Goal: Task Accomplishment & Management: Manage account settings

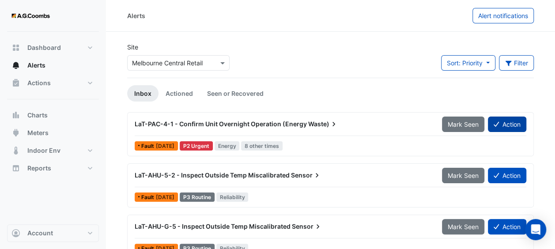
click at [506, 126] on button "Action" at bounding box center [507, 124] width 38 height 15
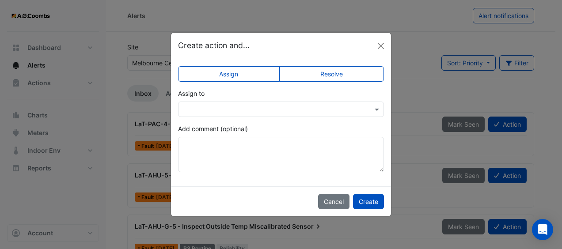
click at [365, 112] on div at bounding box center [281, 109] width 205 height 10
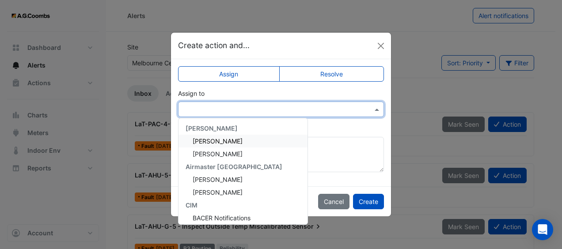
click at [270, 141] on div "[PERSON_NAME]" at bounding box center [243, 141] width 129 height 13
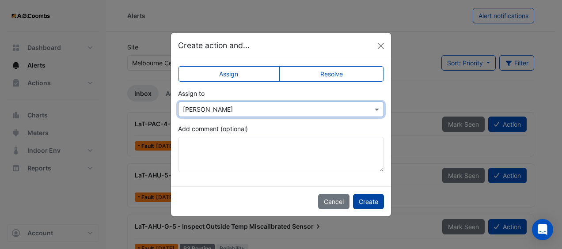
click at [365, 202] on button "Create" at bounding box center [368, 201] width 31 height 15
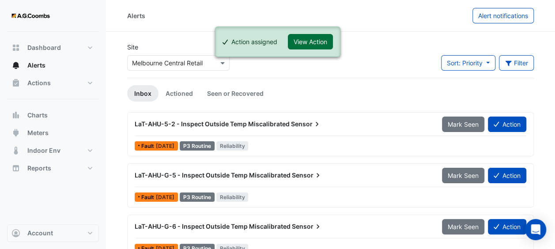
click at [312, 43] on button "View Action" at bounding box center [310, 41] width 45 height 15
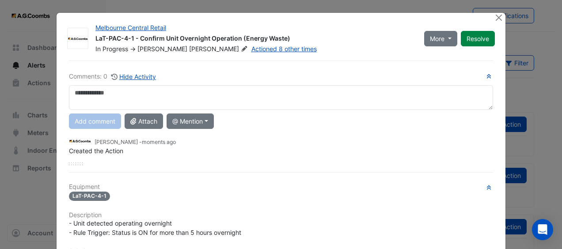
click at [297, 94] on textarea at bounding box center [281, 97] width 424 height 25
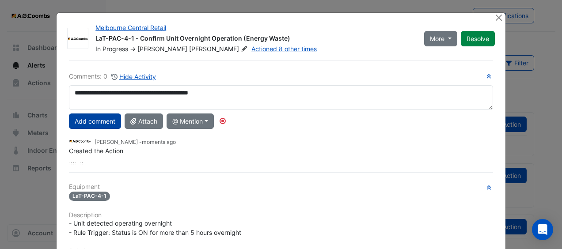
type textarea "**********"
click at [108, 118] on button "Add comment" at bounding box center [95, 121] width 52 height 15
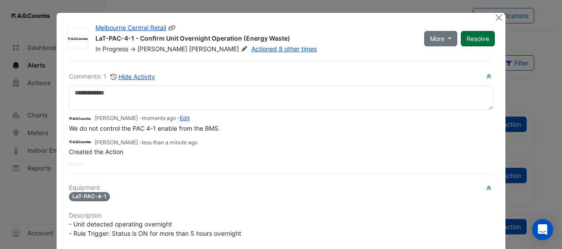
click at [474, 33] on button "Resolve" at bounding box center [478, 38] width 34 height 15
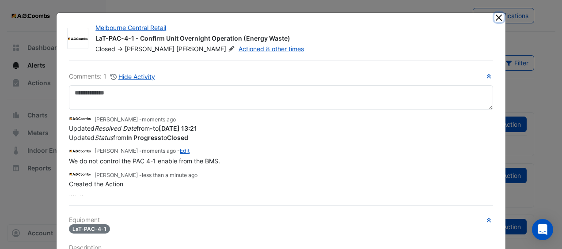
click at [498, 16] on button "Close" at bounding box center [498, 17] width 9 height 9
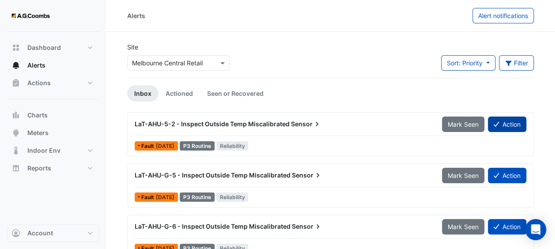
click at [509, 125] on button "Action" at bounding box center [507, 124] width 38 height 15
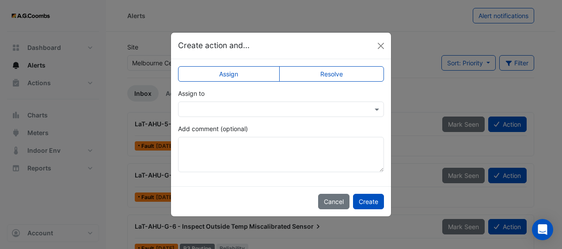
click at [311, 106] on input "text" at bounding box center [272, 109] width 179 height 9
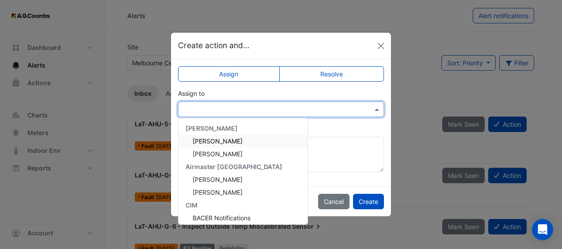
click at [235, 141] on span "[PERSON_NAME]" at bounding box center [218, 141] width 50 height 8
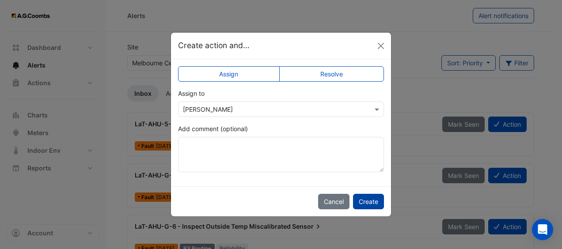
click at [371, 205] on button "Create" at bounding box center [368, 201] width 31 height 15
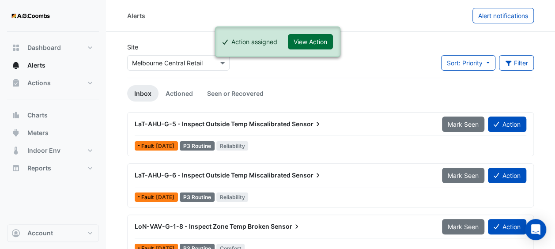
click at [312, 39] on button "View Action" at bounding box center [310, 41] width 45 height 15
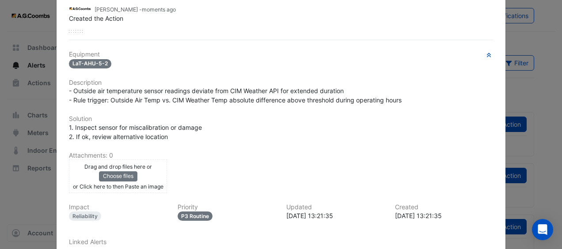
scroll to position [199, 0]
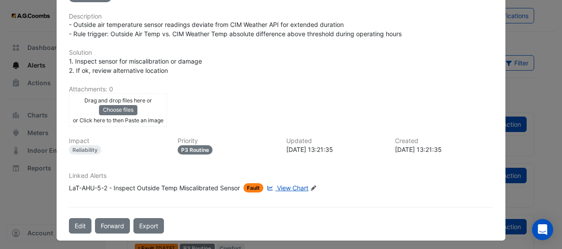
click at [291, 184] on span "View Chart" at bounding box center [292, 188] width 31 height 8
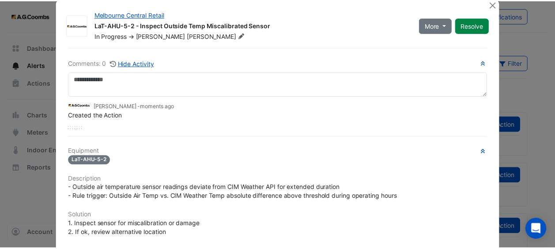
scroll to position [0, 0]
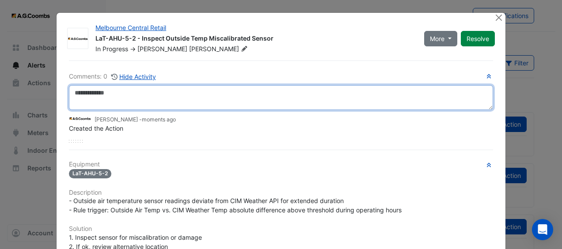
click at [238, 94] on textarea at bounding box center [281, 97] width 424 height 25
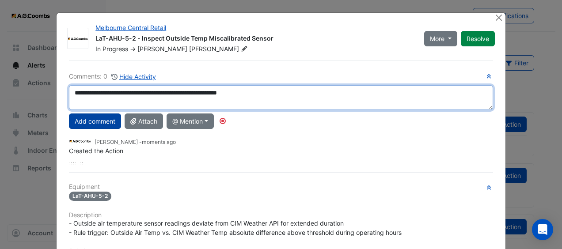
type textarea "**********"
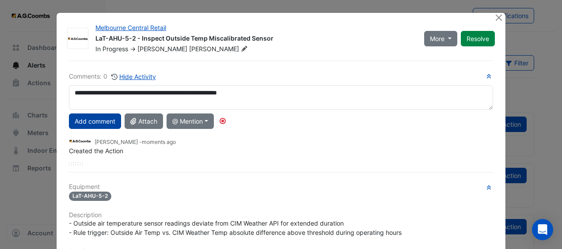
click at [104, 122] on button "Add comment" at bounding box center [95, 121] width 52 height 15
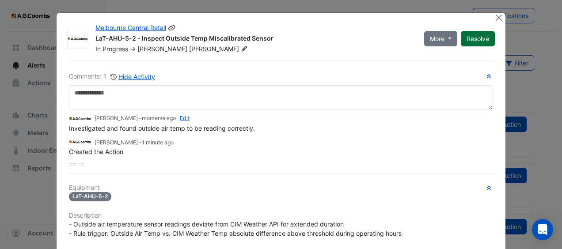
click at [468, 38] on button "Resolve" at bounding box center [478, 38] width 34 height 15
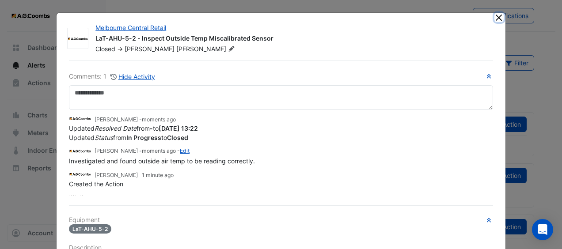
click at [494, 19] on button "Close" at bounding box center [498, 17] width 9 height 9
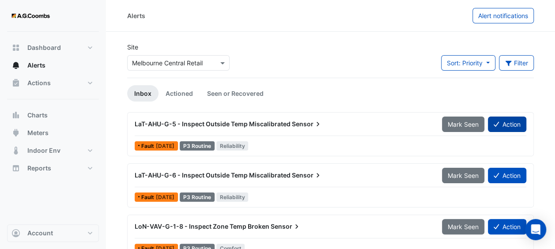
click at [511, 123] on button "Action" at bounding box center [507, 124] width 38 height 15
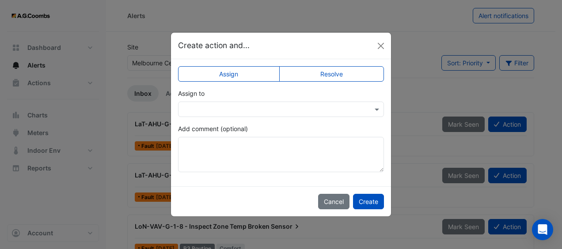
click at [278, 110] on input "text" at bounding box center [272, 109] width 179 height 9
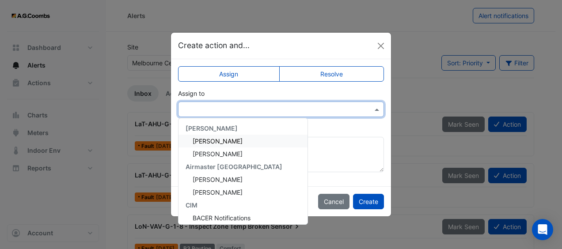
click at [261, 138] on div "[PERSON_NAME]" at bounding box center [243, 141] width 129 height 13
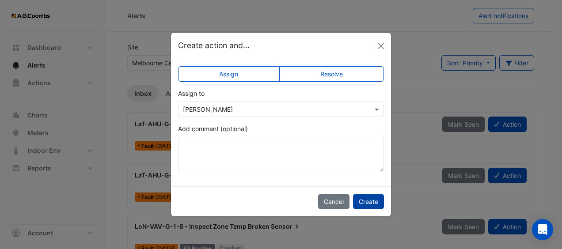
click at [364, 203] on button "Create" at bounding box center [368, 201] width 31 height 15
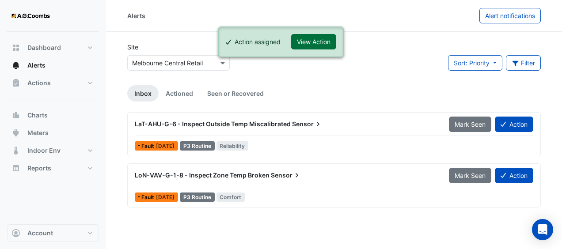
click at [306, 41] on button "View Action" at bounding box center [313, 41] width 45 height 15
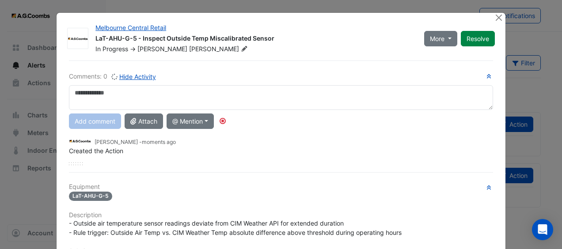
click at [262, 89] on textarea at bounding box center [281, 97] width 424 height 25
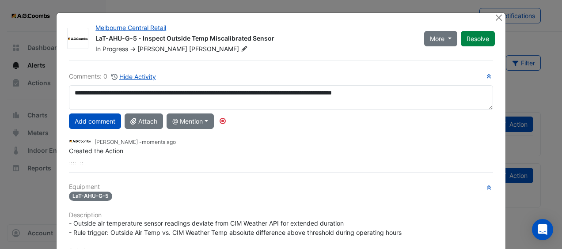
drag, startPoint x: 418, startPoint y: 90, endPoint x: 65, endPoint y: 91, distance: 353.0
click at [64, 91] on div "**********" at bounding box center [281, 97] width 435 height 25
type textarea "**********"
click at [89, 120] on button "Add comment" at bounding box center [95, 121] width 52 height 15
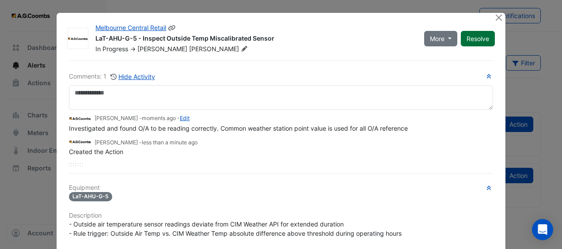
click at [475, 39] on button "Resolve" at bounding box center [478, 38] width 34 height 15
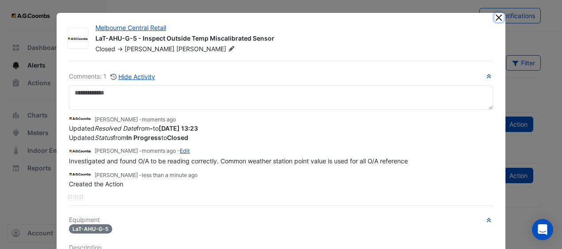
click at [497, 16] on button "Close" at bounding box center [498, 17] width 9 height 9
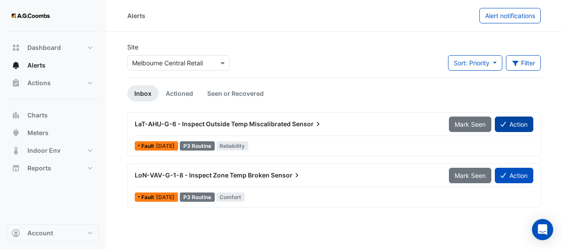
click at [523, 123] on button "Action" at bounding box center [514, 124] width 38 height 15
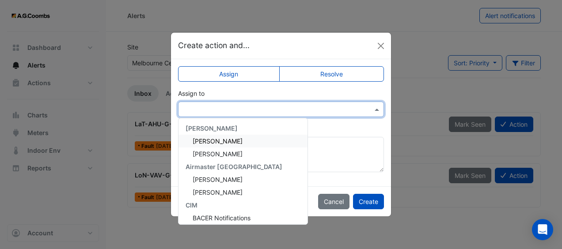
click at [328, 113] on input "text" at bounding box center [272, 109] width 179 height 9
click at [272, 139] on div "[PERSON_NAME]" at bounding box center [243, 141] width 129 height 13
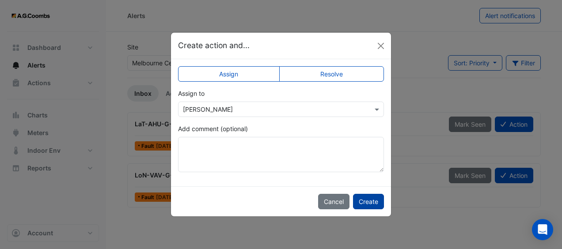
click at [370, 199] on button "Create" at bounding box center [368, 201] width 31 height 15
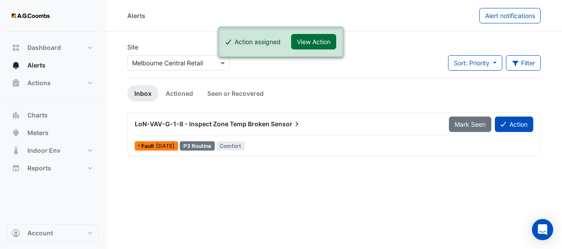
click at [317, 34] on button "View Action" at bounding box center [313, 41] width 45 height 15
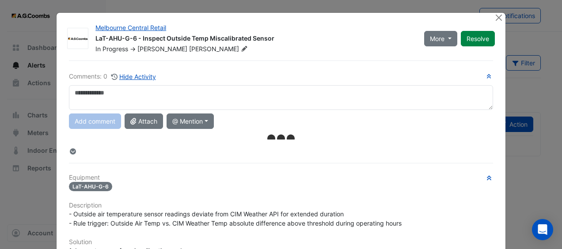
click at [258, 90] on textarea at bounding box center [281, 97] width 424 height 25
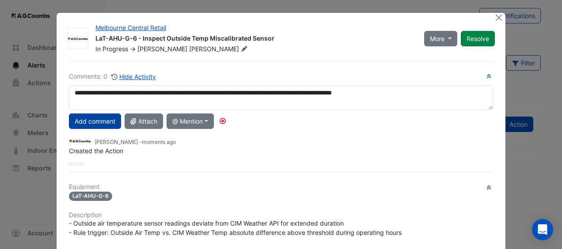
type textarea "**********"
click at [103, 118] on button "Add comment" at bounding box center [95, 121] width 52 height 15
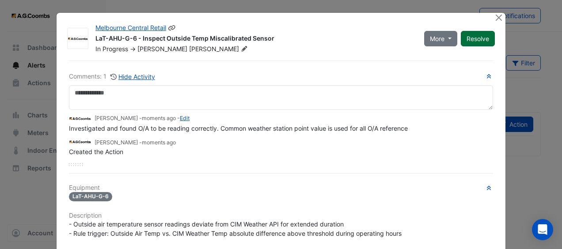
click at [476, 38] on button "Resolve" at bounding box center [478, 38] width 34 height 15
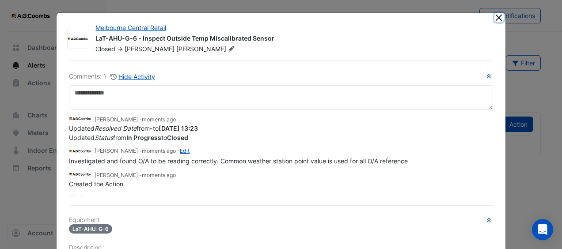
click at [496, 17] on button "Close" at bounding box center [498, 17] width 9 height 9
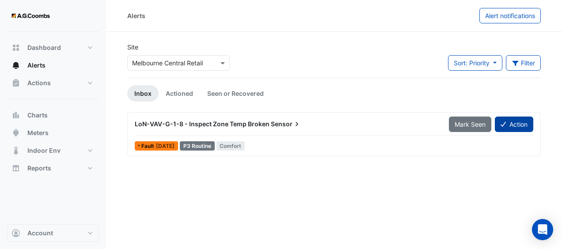
click at [509, 123] on button "Action" at bounding box center [514, 124] width 38 height 15
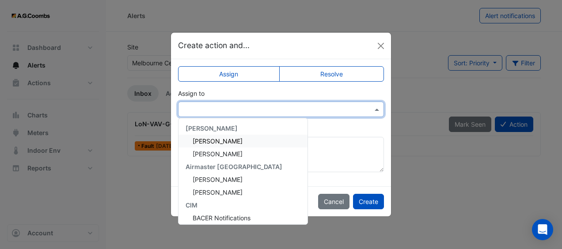
click at [337, 109] on input "text" at bounding box center [272, 109] width 179 height 9
click at [259, 146] on div "[PERSON_NAME]" at bounding box center [243, 141] width 129 height 13
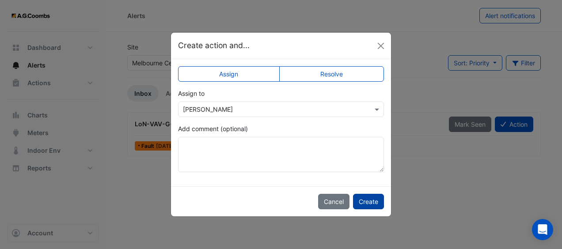
click at [375, 198] on button "Create" at bounding box center [368, 201] width 31 height 15
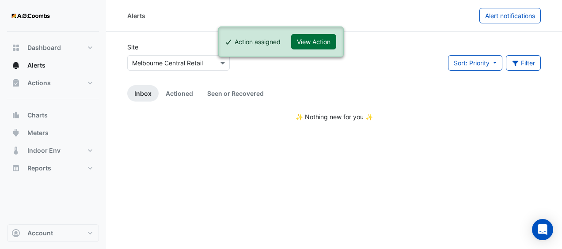
click at [329, 42] on button "View Action" at bounding box center [313, 41] width 45 height 15
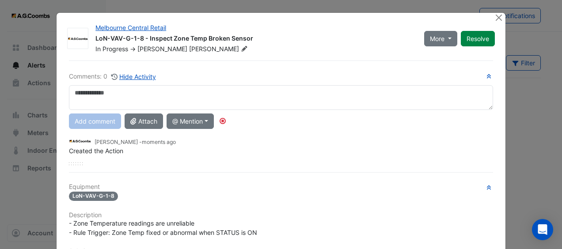
click at [282, 95] on textarea at bounding box center [281, 97] width 424 height 25
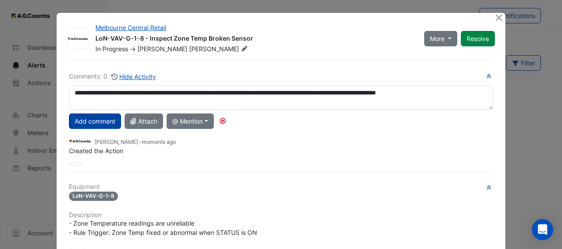
type textarea "**********"
click at [108, 119] on button "Add comment" at bounding box center [95, 121] width 52 height 15
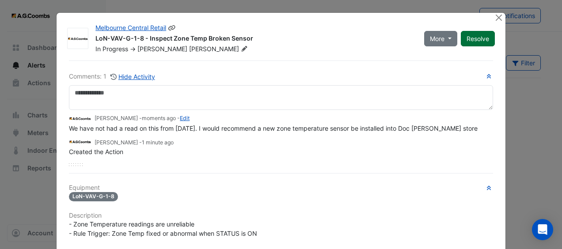
click at [482, 39] on button "Resolve" at bounding box center [478, 38] width 34 height 15
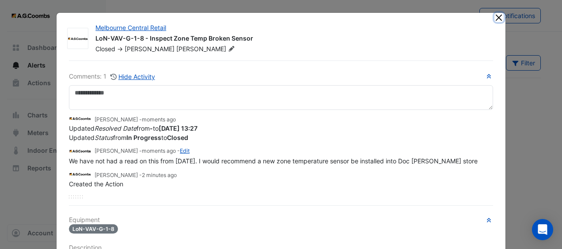
click at [497, 17] on button "Close" at bounding box center [498, 17] width 9 height 9
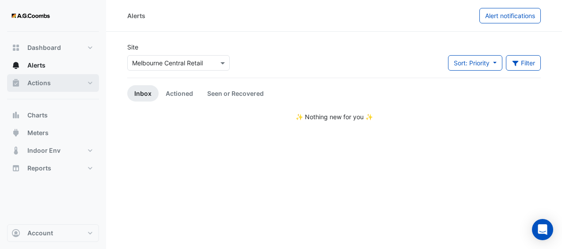
click at [76, 80] on button "Actions" at bounding box center [53, 83] width 92 height 18
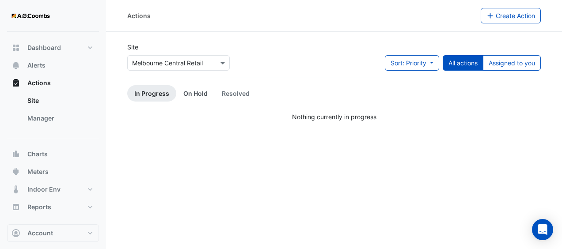
click at [186, 92] on link "On Hold" at bounding box center [195, 93] width 38 height 16
click at [232, 91] on link "Resolved" at bounding box center [236, 93] width 42 height 16
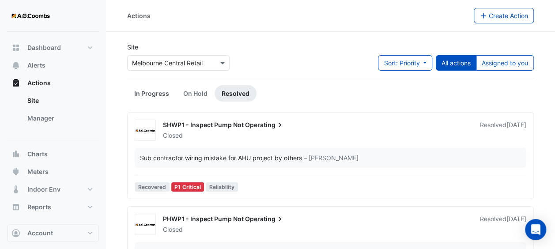
click at [152, 91] on link "In Progress" at bounding box center [151, 93] width 49 height 16
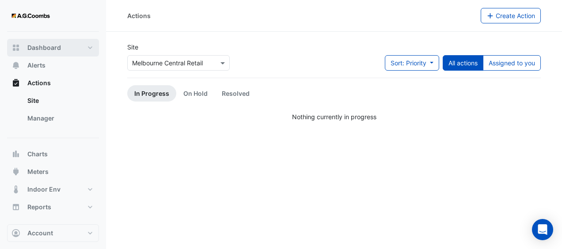
click at [60, 45] on button "Dashboard" at bounding box center [53, 48] width 92 height 18
select select "**"
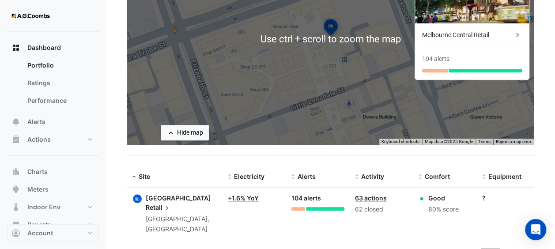
scroll to position [148, 0]
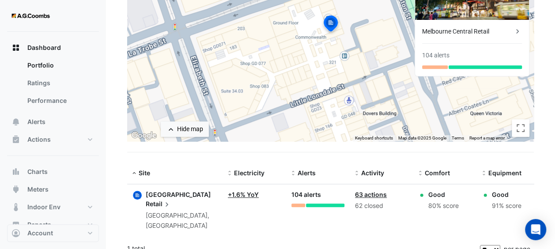
click at [374, 203] on div "62 closed" at bounding box center [381, 206] width 53 height 10
click at [142, 238] on div "1 total" at bounding box center [302, 249] width 351 height 22
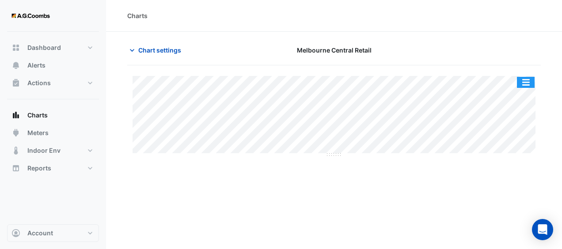
click at [525, 83] on button "button" at bounding box center [526, 82] width 18 height 11
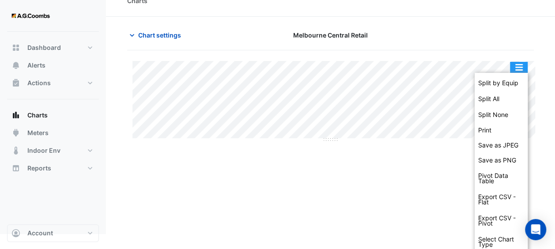
scroll to position [42, 0]
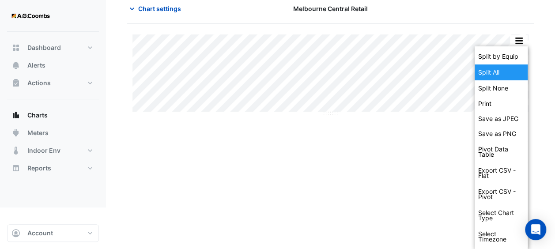
click at [498, 72] on div "Split All" at bounding box center [501, 73] width 53 height 16
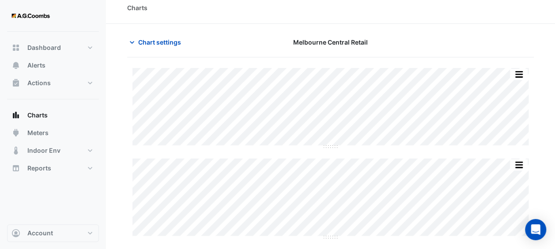
scroll to position [8, 0]
